Goal: Task Accomplishment & Management: Complete application form

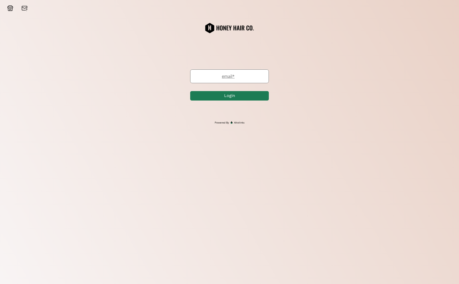
click at [229, 75] on label "email *" at bounding box center [226, 76] width 73 height 6
paste input "[EMAIL_ADDRESS][DOMAIN_NAME]"
type input "[EMAIL_ADDRESS][DOMAIN_NAME]"
click at [228, 99] on button "Login" at bounding box center [230, 95] width 79 height 11
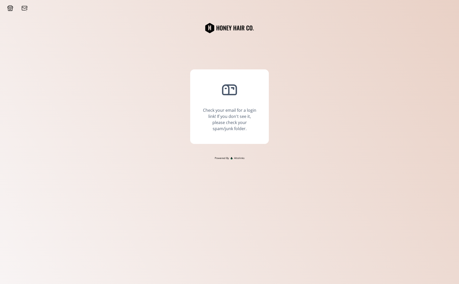
click at [330, 91] on div "Check your email for a login link! If you don't see it, please check your spam/…" at bounding box center [229, 100] width 459 height 111
